Goal: Task Accomplishment & Management: Complete application form

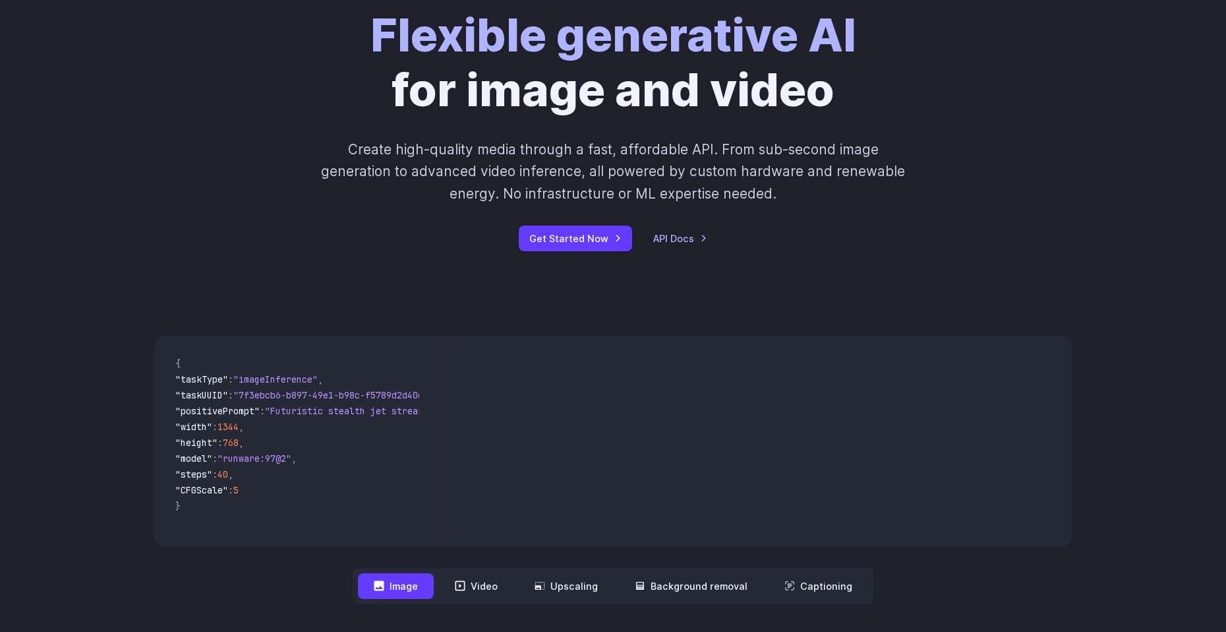
scroll to position [330, 0]
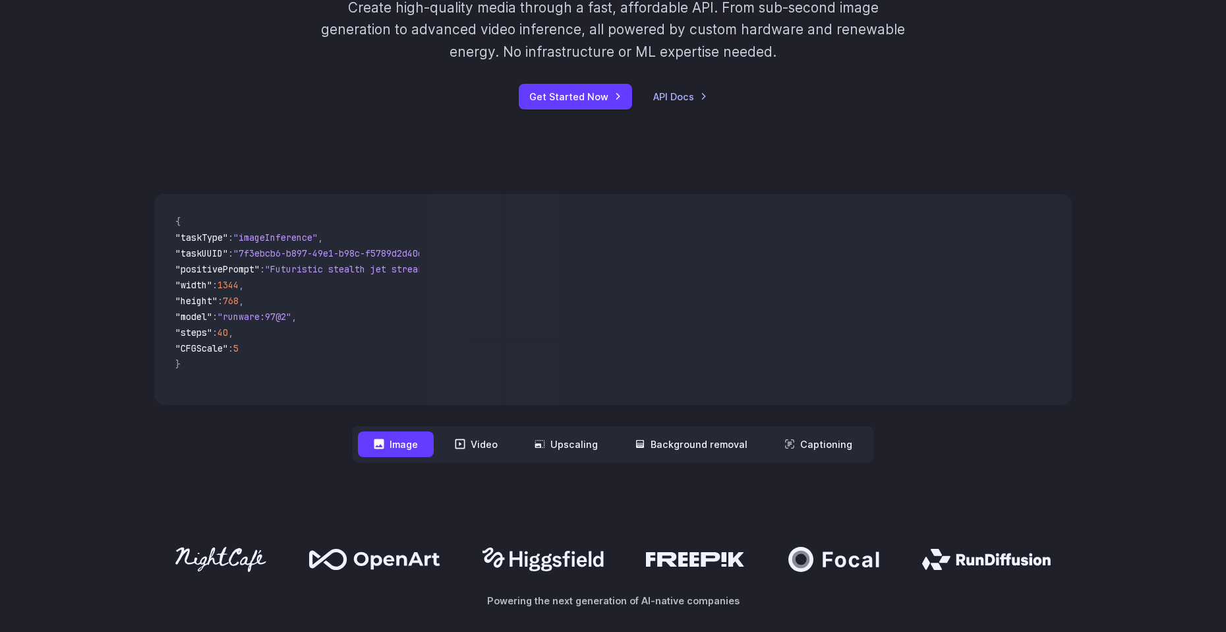
click at [486, 443] on button "Video" at bounding box center [476, 444] width 74 height 26
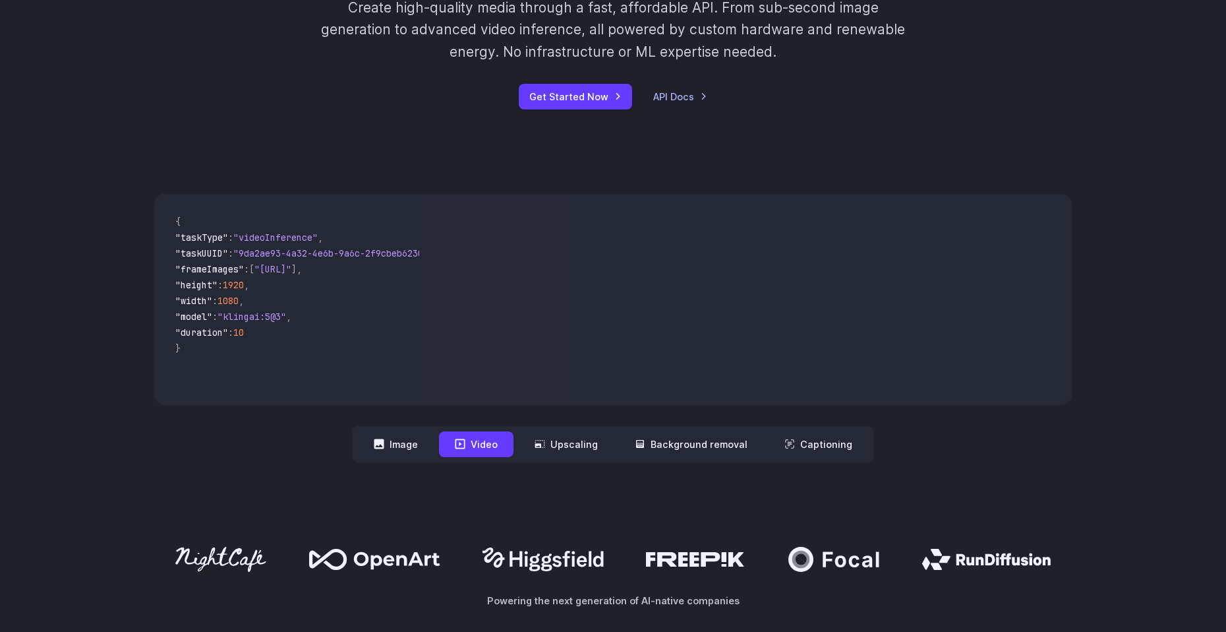
click at [390, 447] on button "Image" at bounding box center [396, 444] width 76 height 26
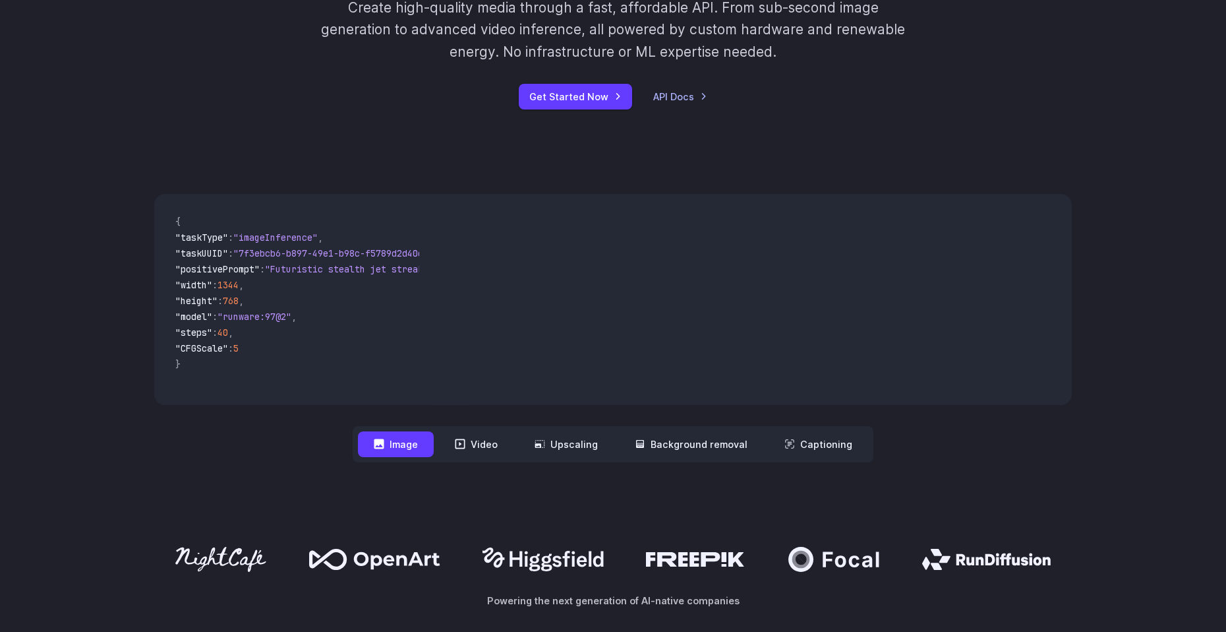
click at [479, 449] on button "Video" at bounding box center [476, 444] width 74 height 26
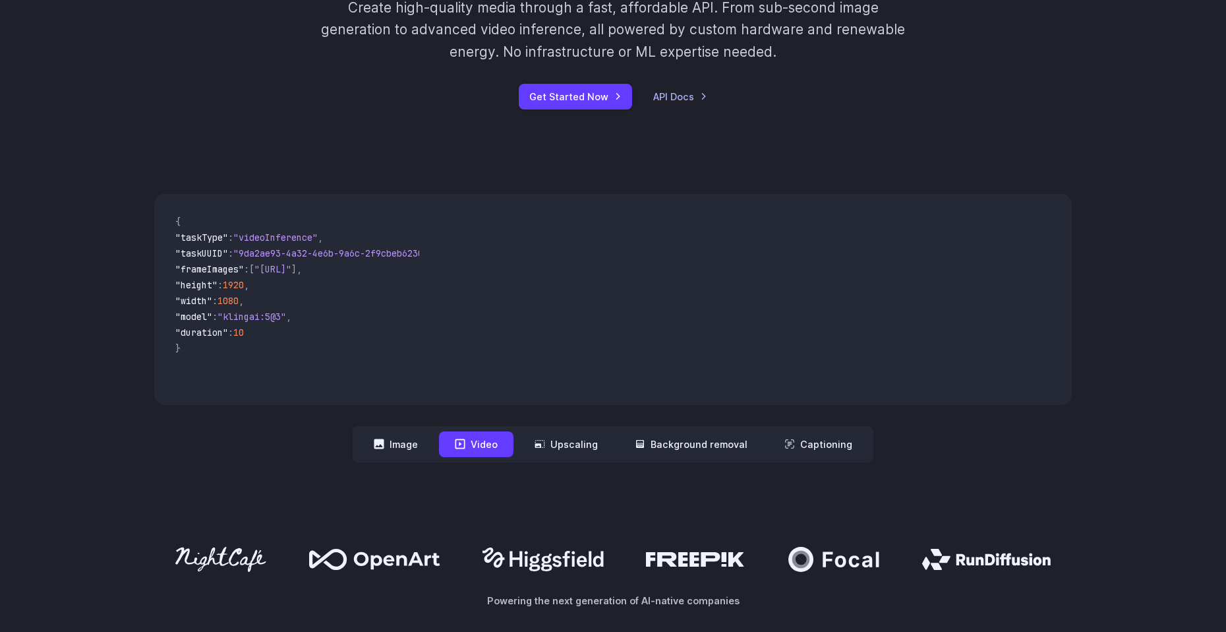
click at [376, 446] on button "Image" at bounding box center [396, 444] width 76 height 26
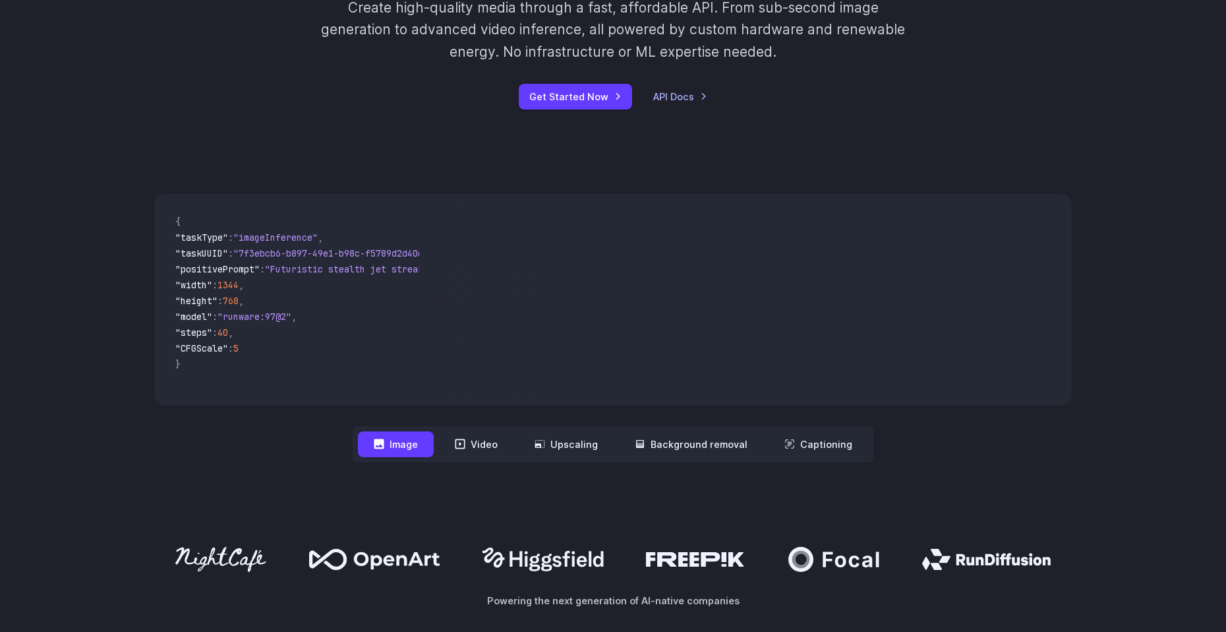
click at [571, 445] on button "Upscaling" at bounding box center [566, 444] width 95 height 26
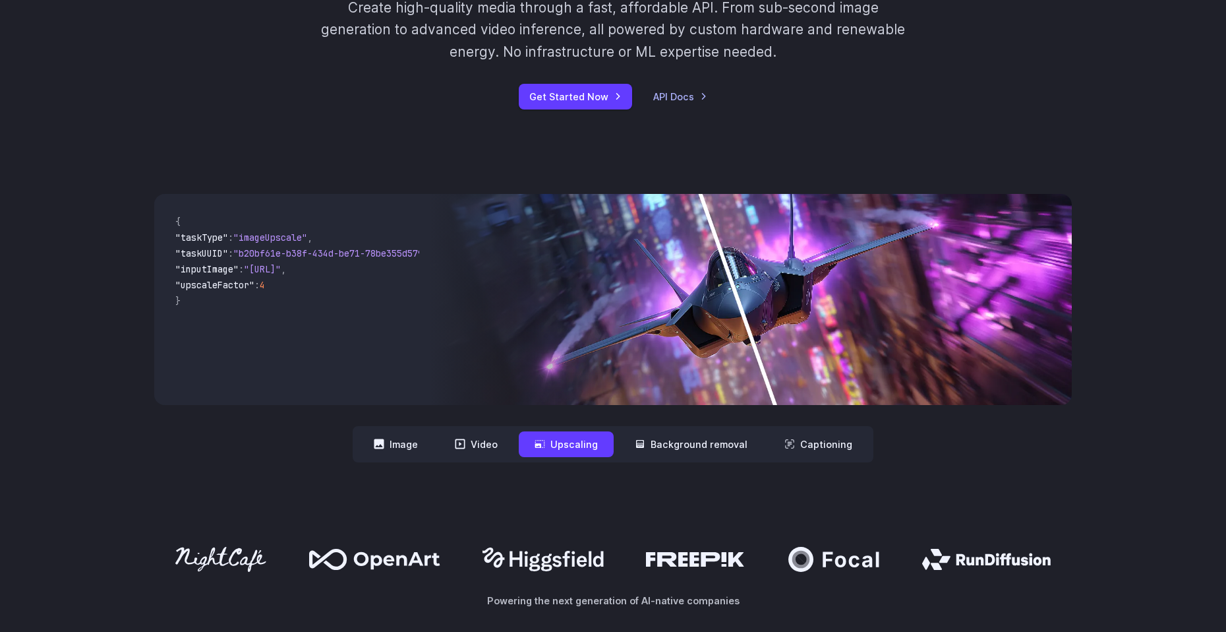
click at [664, 447] on button "Background removal" at bounding box center [691, 444] width 144 height 26
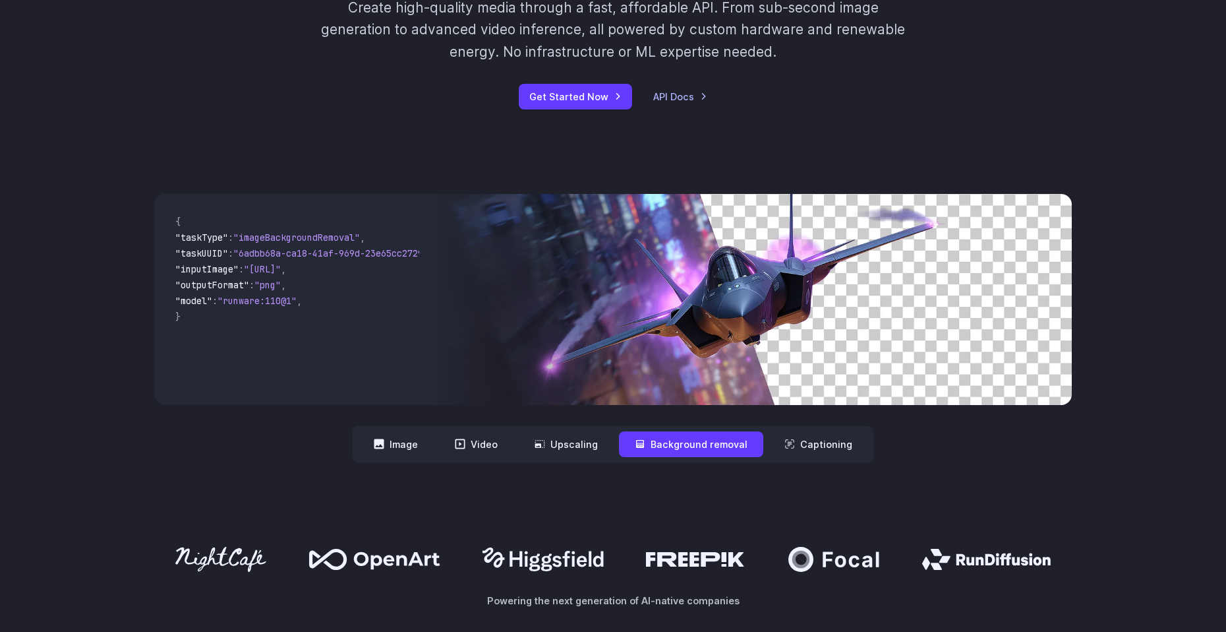
click at [819, 452] on button "Captioning" at bounding box center [819, 444] width 100 height 26
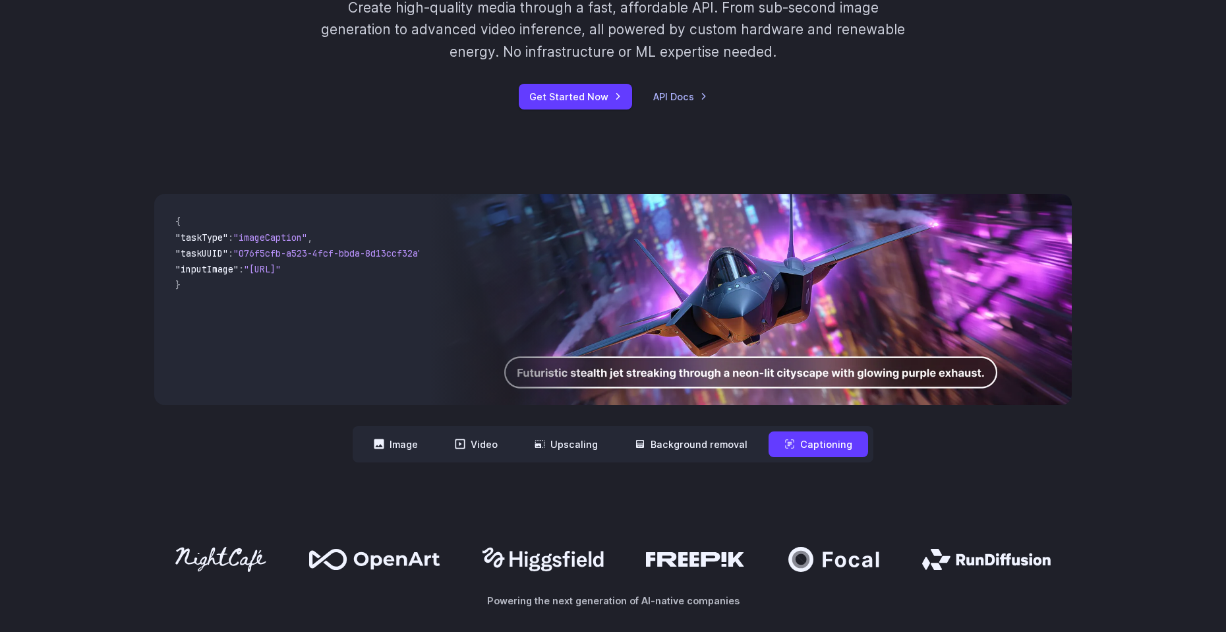
click at [440, 445] on nav "**********" at bounding box center [613, 444] width 521 height 36
click at [411, 440] on button "Image" at bounding box center [396, 444] width 76 height 26
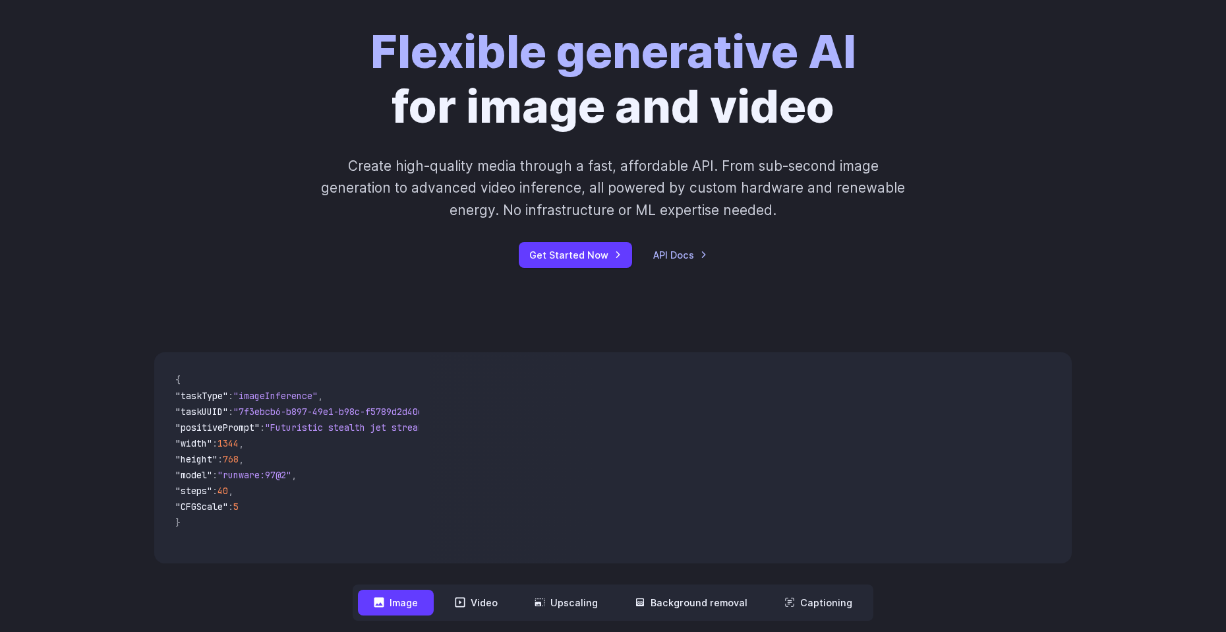
scroll to position [0, 0]
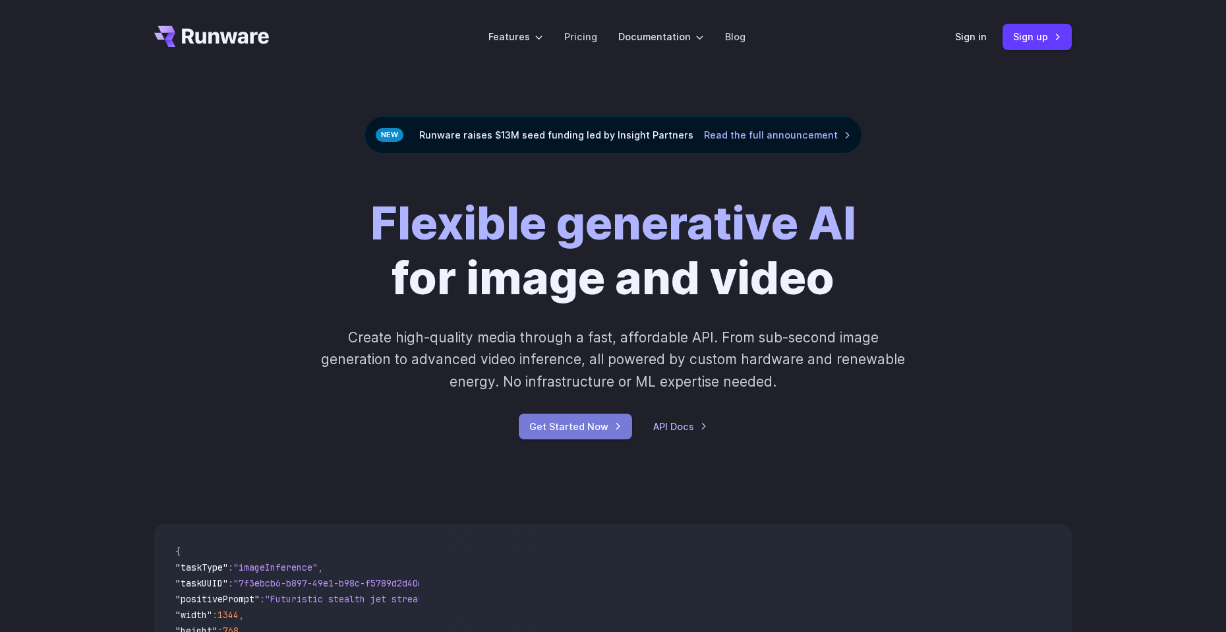
click at [550, 430] on link "Get Started Now" at bounding box center [575, 426] width 113 height 26
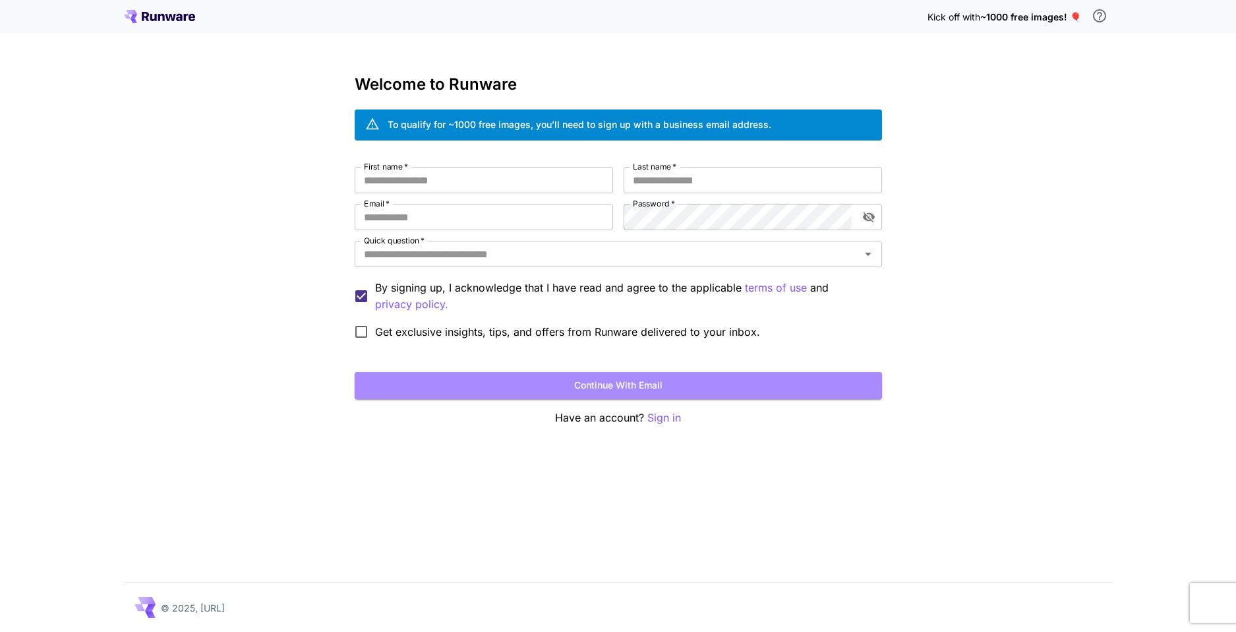
click at [593, 387] on button "Continue with email" at bounding box center [618, 385] width 527 height 27
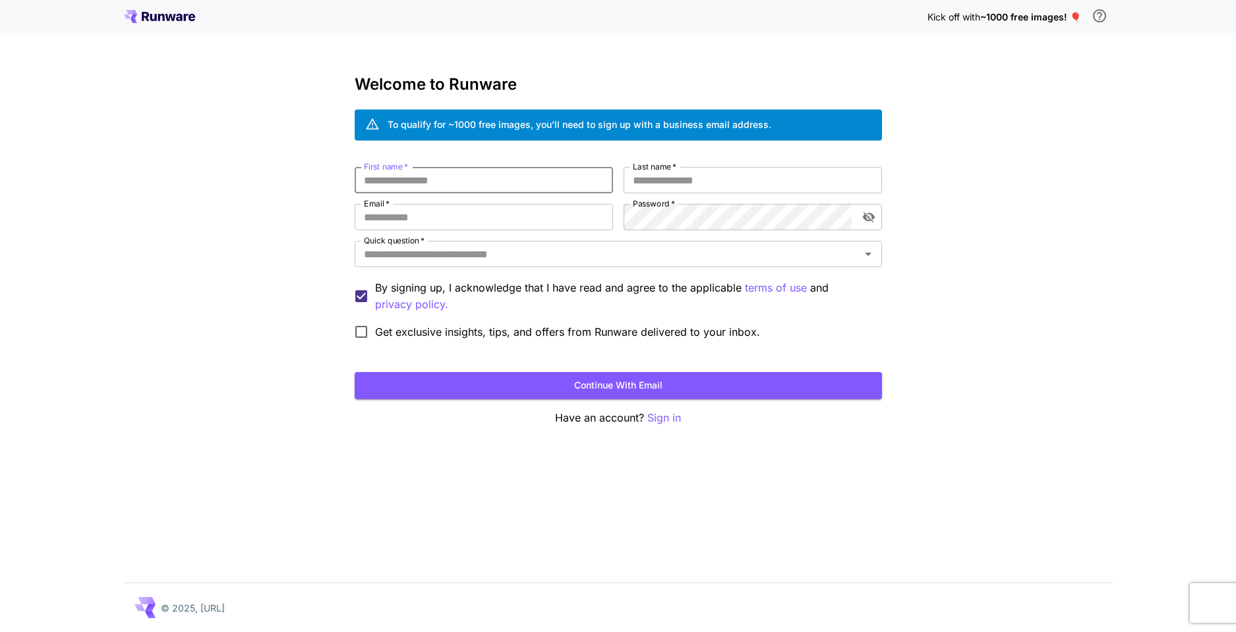
click at [513, 183] on input "First name   *" at bounding box center [484, 180] width 258 height 26
type input "*"
type input "*****"
click at [646, 182] on input "Last name   *" at bounding box center [753, 180] width 258 height 26
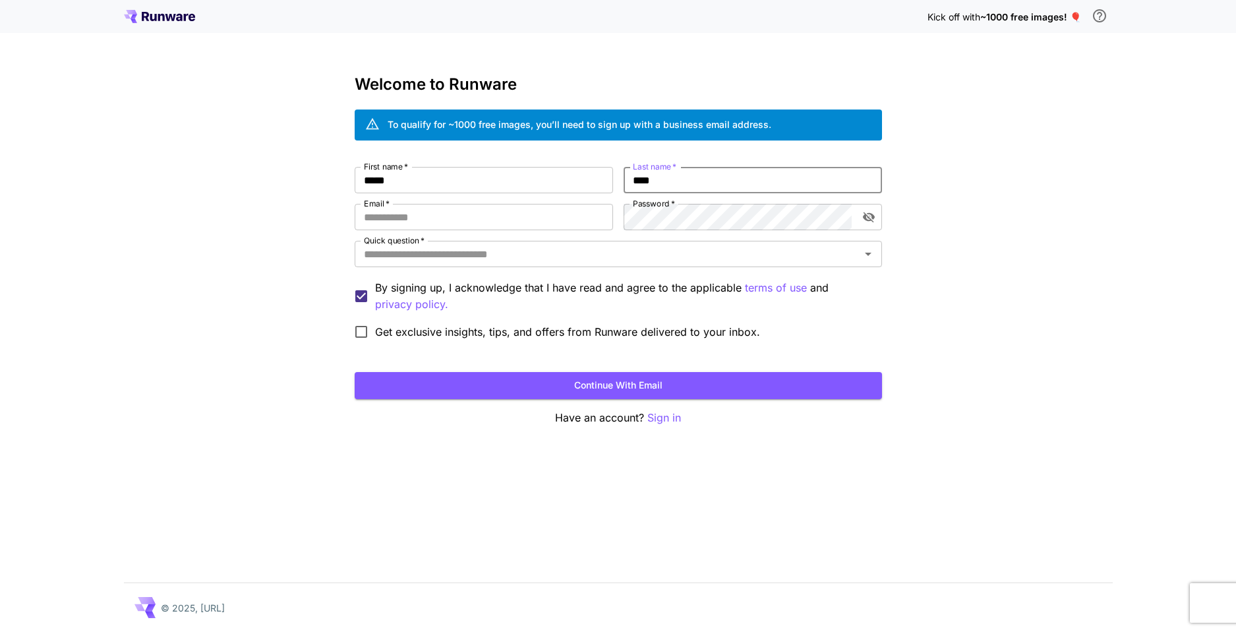
type input "****"
click at [557, 227] on input "Email   *" at bounding box center [484, 217] width 258 height 26
type input "**********"
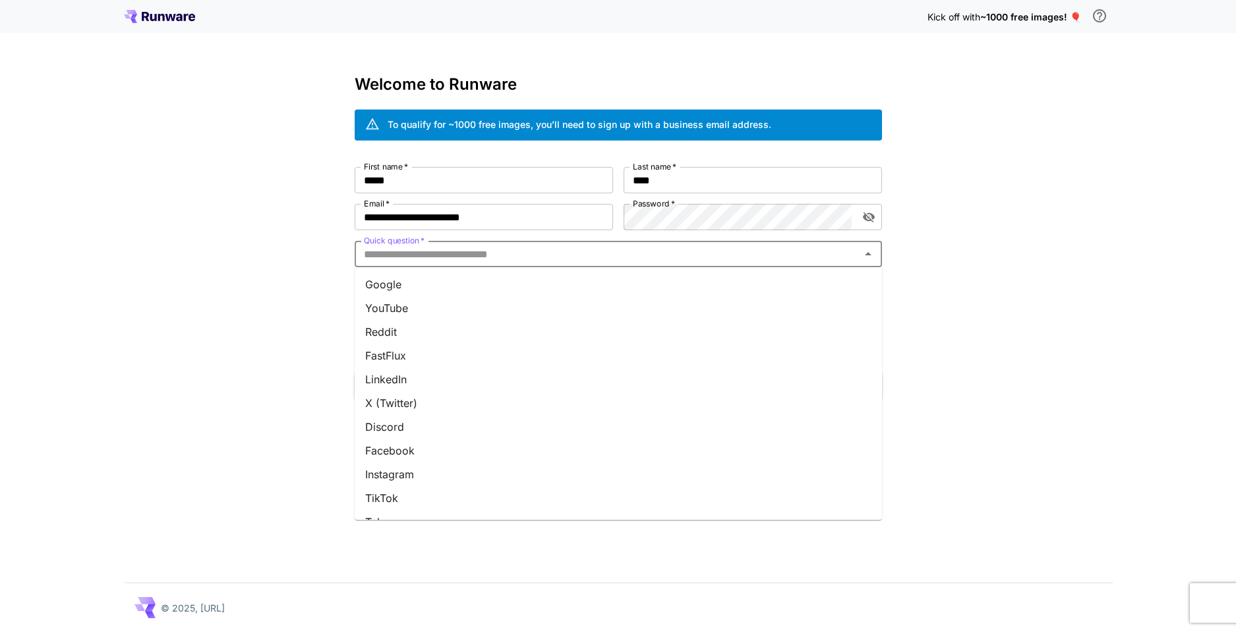
click at [518, 251] on input "Quick question   *" at bounding box center [608, 254] width 498 height 18
click at [400, 288] on li "Google" at bounding box center [618, 284] width 527 height 24
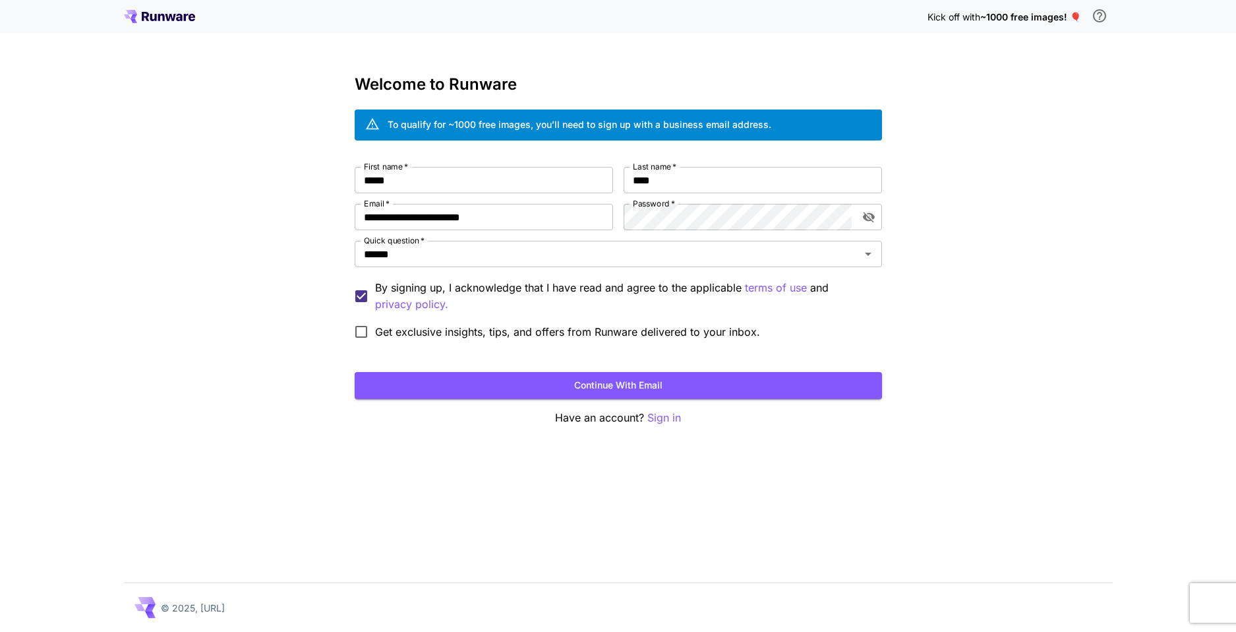
click at [493, 381] on button "Continue with email" at bounding box center [618, 385] width 527 height 27
